Goal: Task Accomplishment & Management: Use online tool/utility

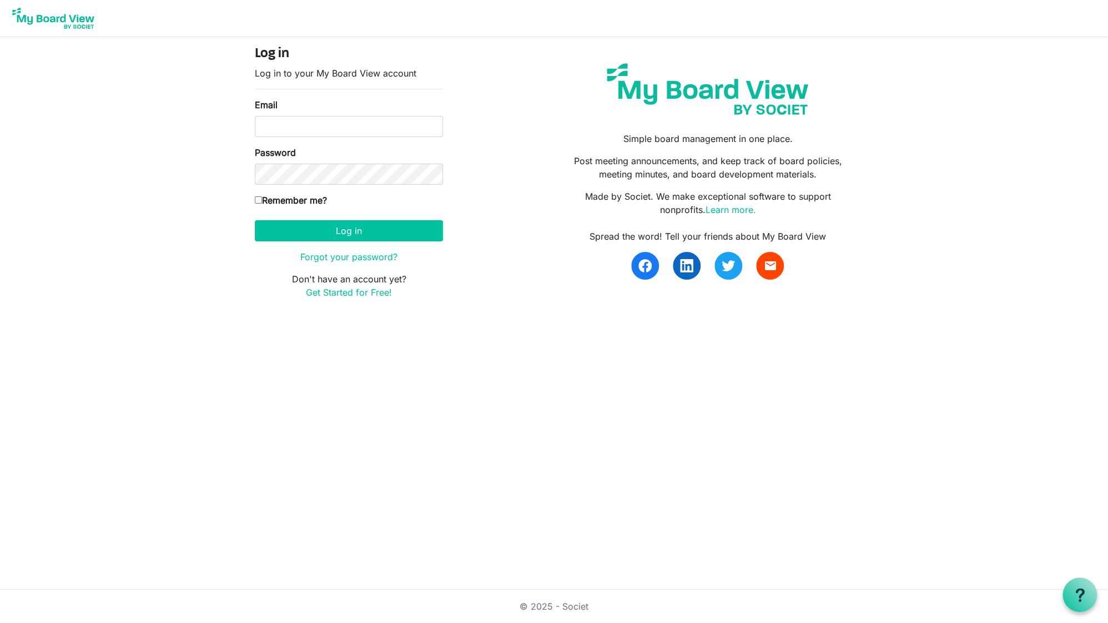
click at [361, 136] on input "Email" at bounding box center [349, 126] width 188 height 21
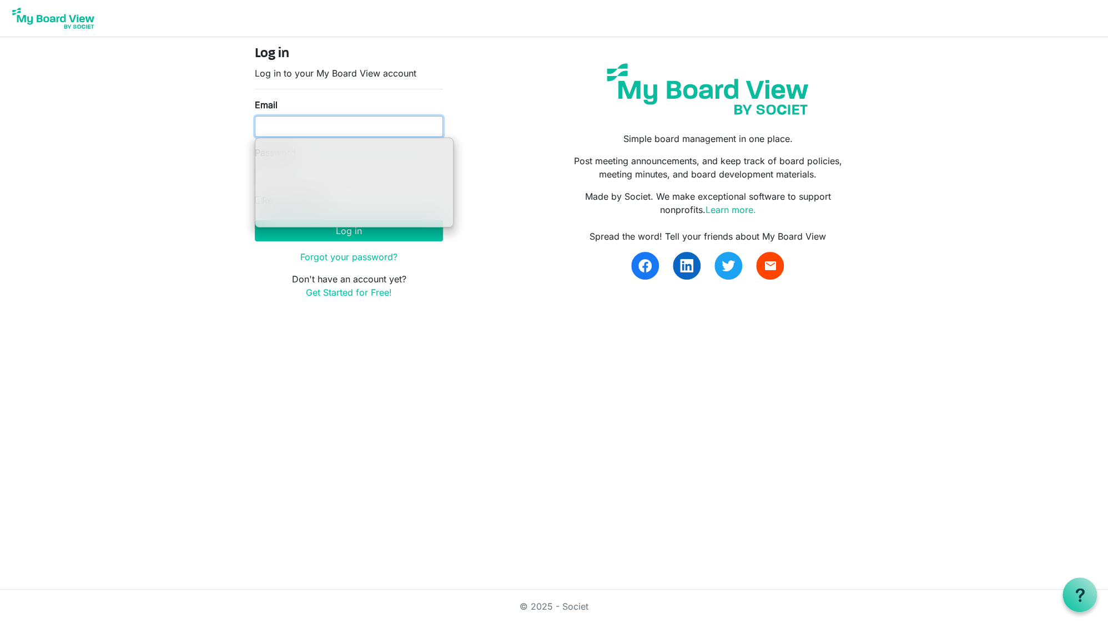
type input "[EMAIL_ADDRESS][DOMAIN_NAME]"
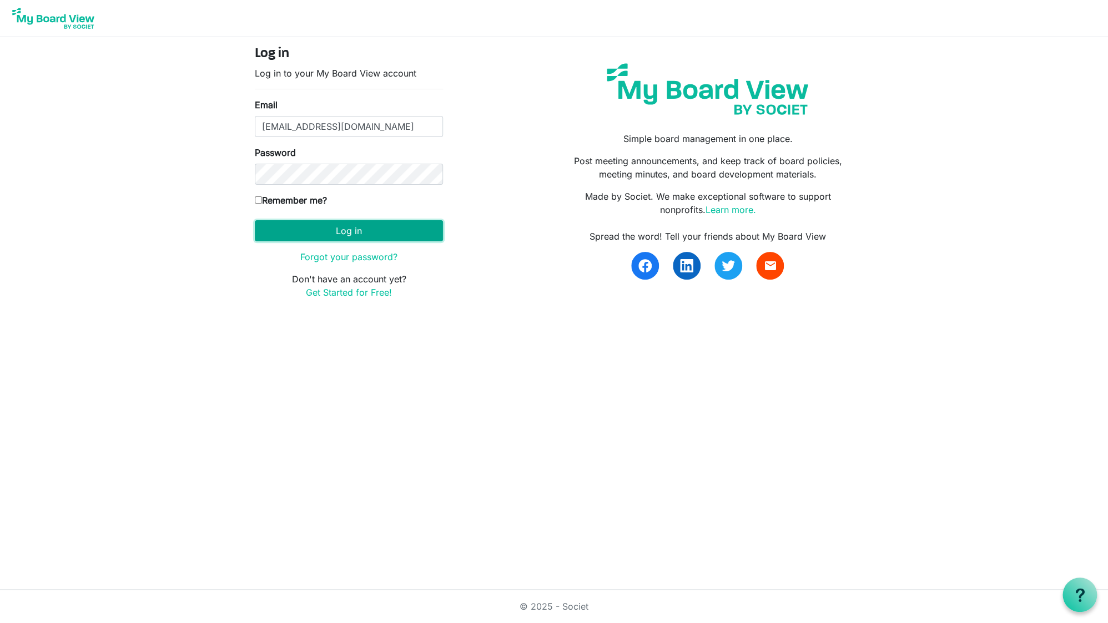
click at [392, 228] on button "Log in" at bounding box center [349, 230] width 188 height 21
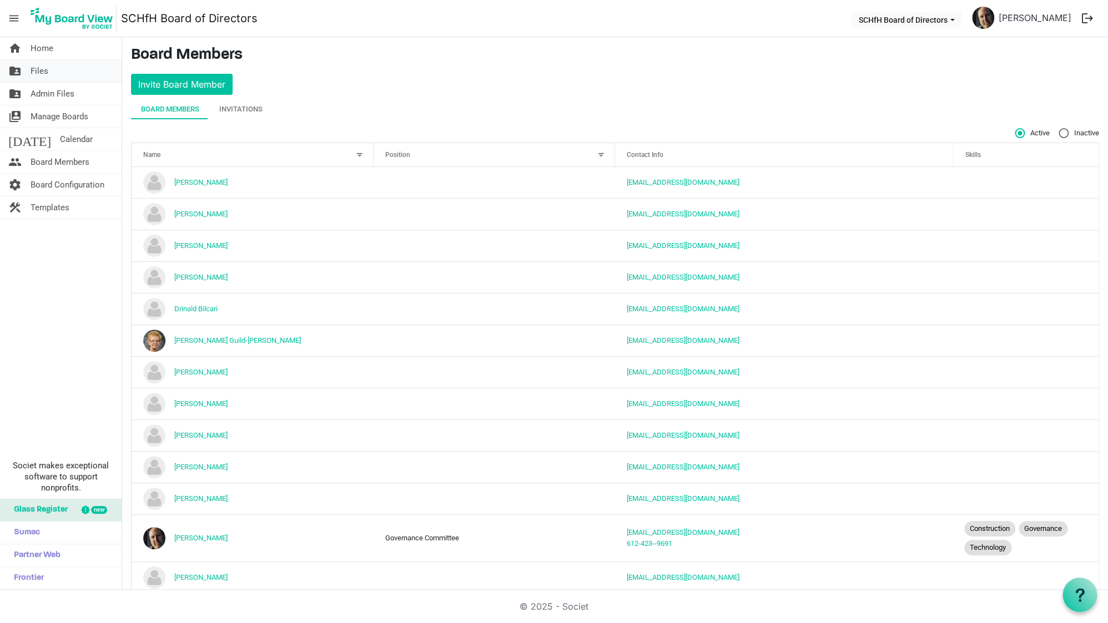
click at [69, 69] on link "folder_shared Files" at bounding box center [61, 71] width 122 height 22
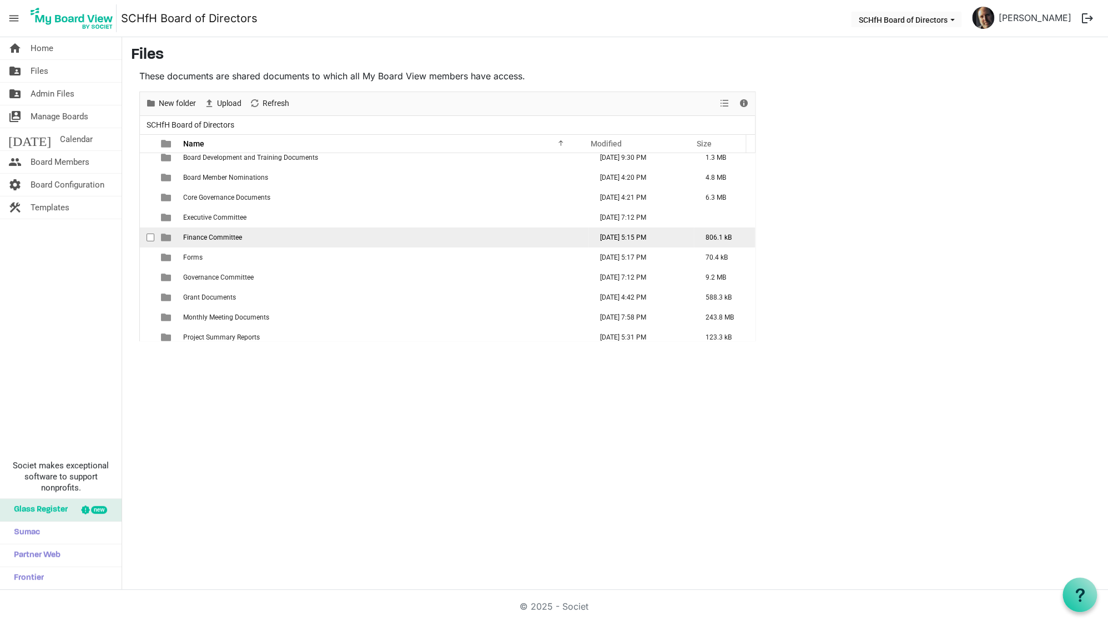
scroll to position [32, 0]
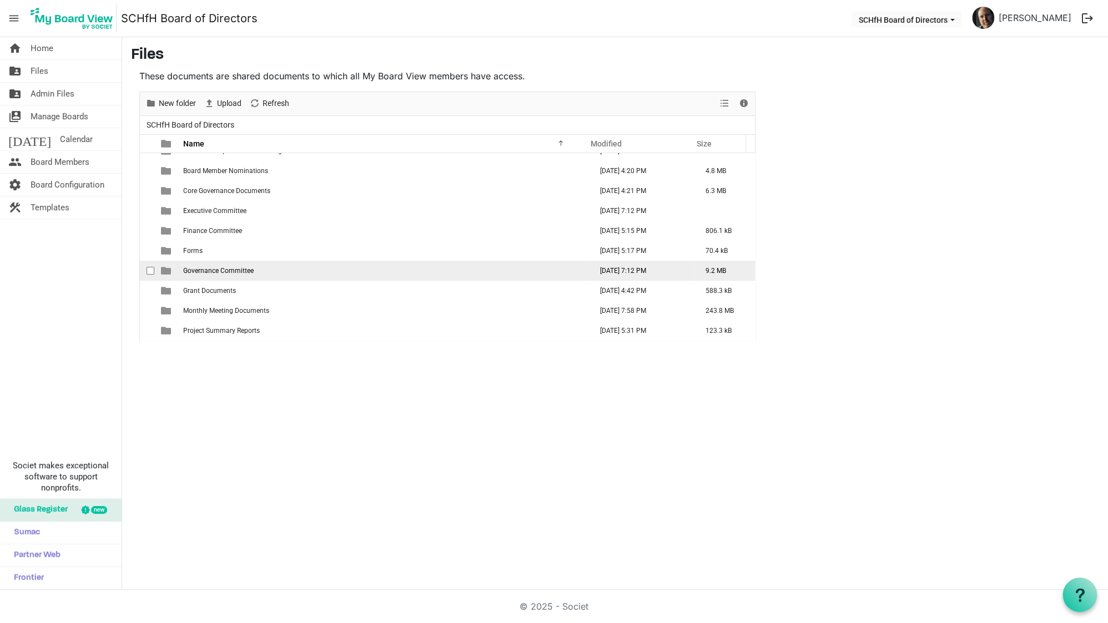
click at [227, 269] on span "Governance Committee" at bounding box center [218, 271] width 70 height 8
click at [197, 271] on span "Governance Committee" at bounding box center [218, 271] width 70 height 8
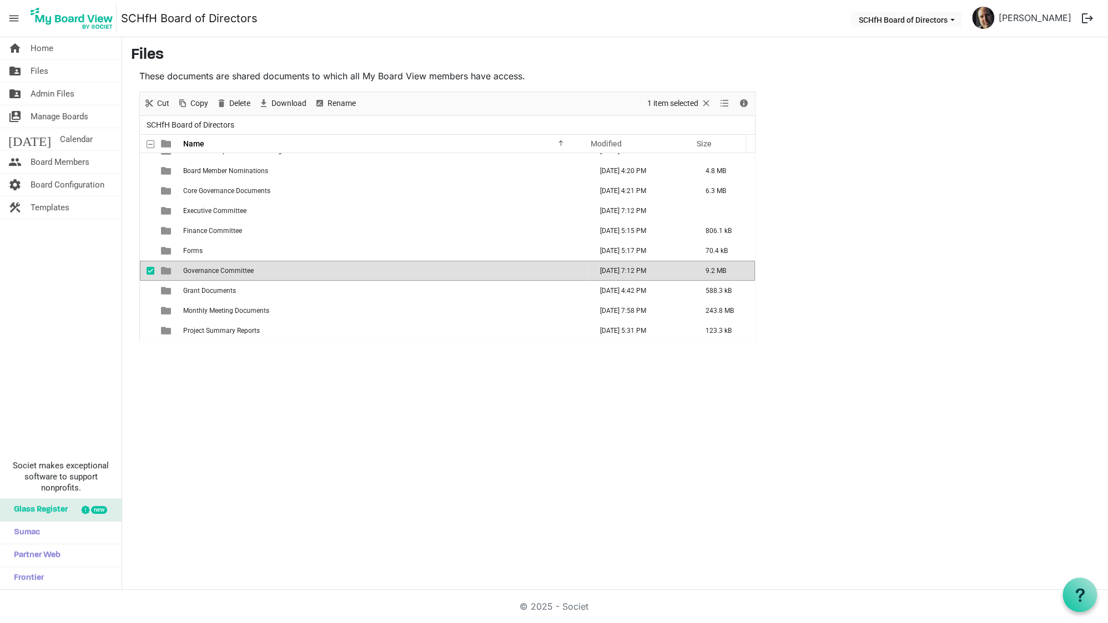
click at [197, 271] on span "Governance Committee" at bounding box center [218, 271] width 70 height 8
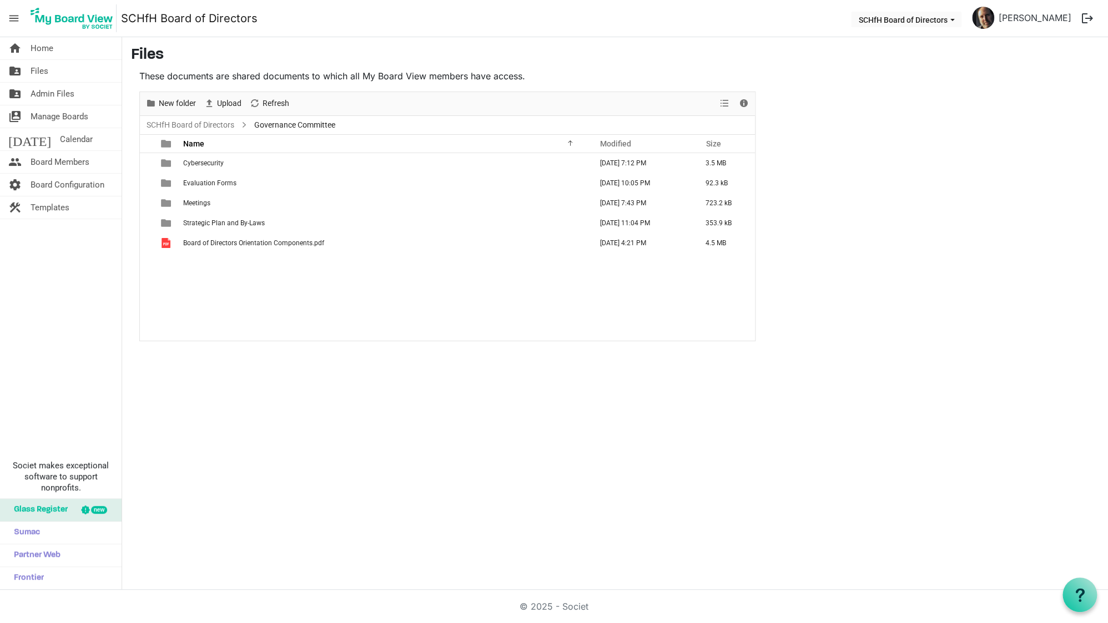
scroll to position [0, 0]
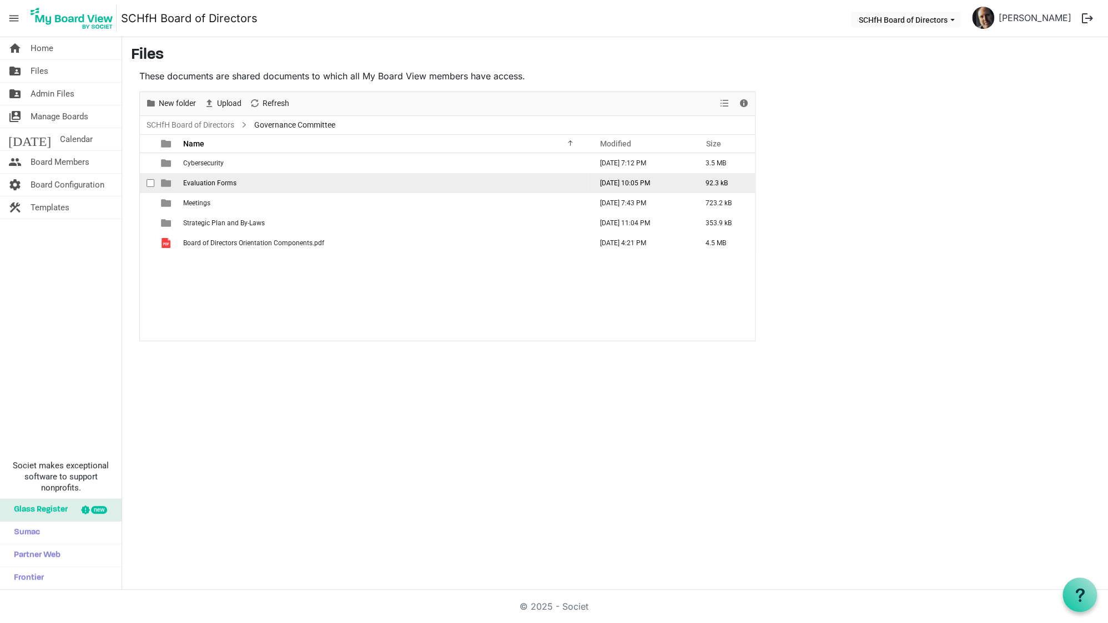
click at [194, 178] on td "Evaluation Forms" at bounding box center [384, 183] width 408 height 20
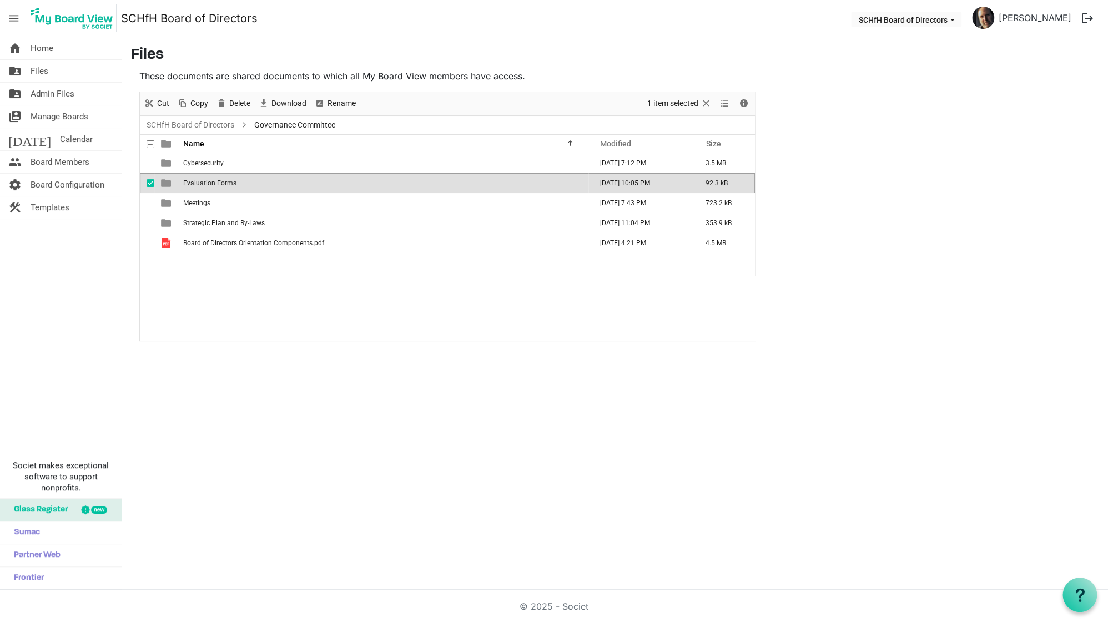
click at [194, 178] on td "Evaluation Forms" at bounding box center [384, 183] width 408 height 20
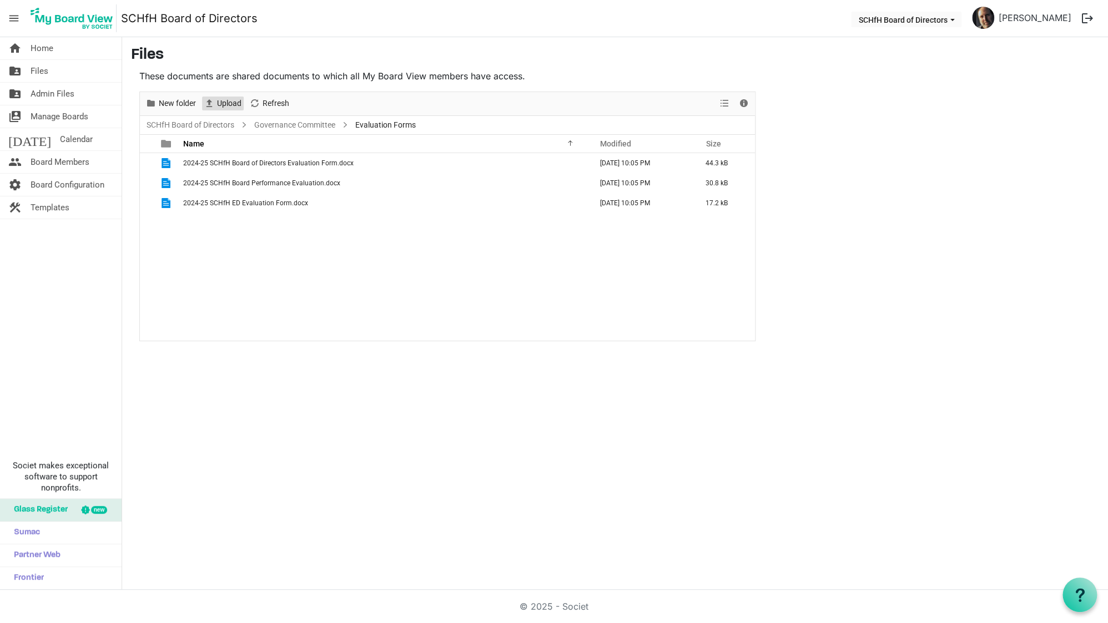
click at [230, 98] on span "Upload" at bounding box center [229, 104] width 27 height 14
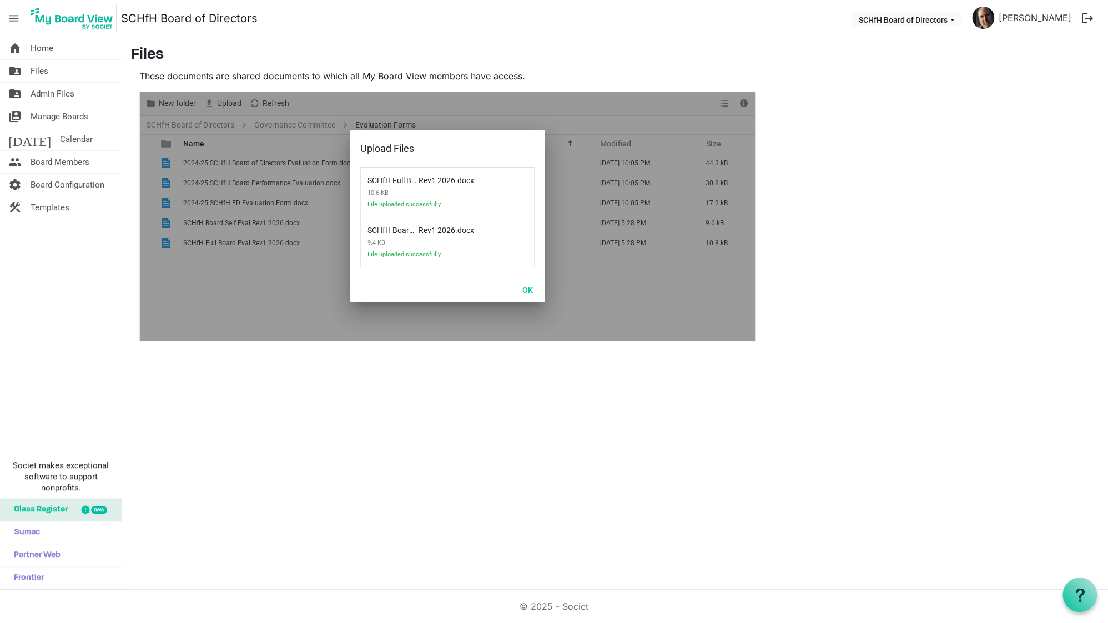
click at [223, 286] on div at bounding box center [447, 216] width 615 height 249
click at [525, 290] on button "OK" at bounding box center [527, 290] width 25 height 16
